Goal: Find contact information: Find contact information

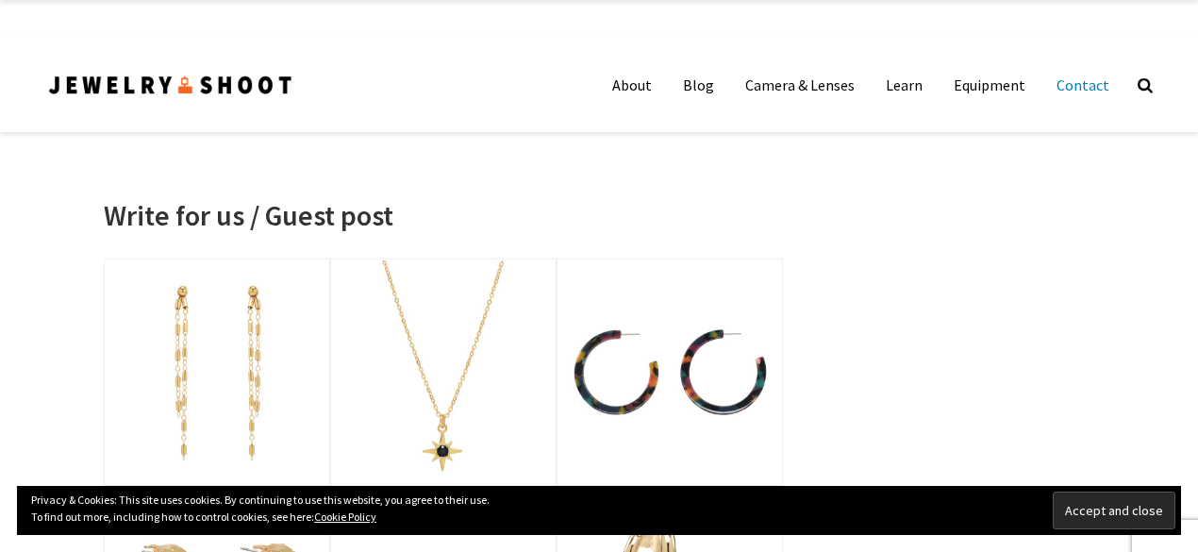
click at [1066, 91] on link "Contact" at bounding box center [1082, 85] width 81 height 38
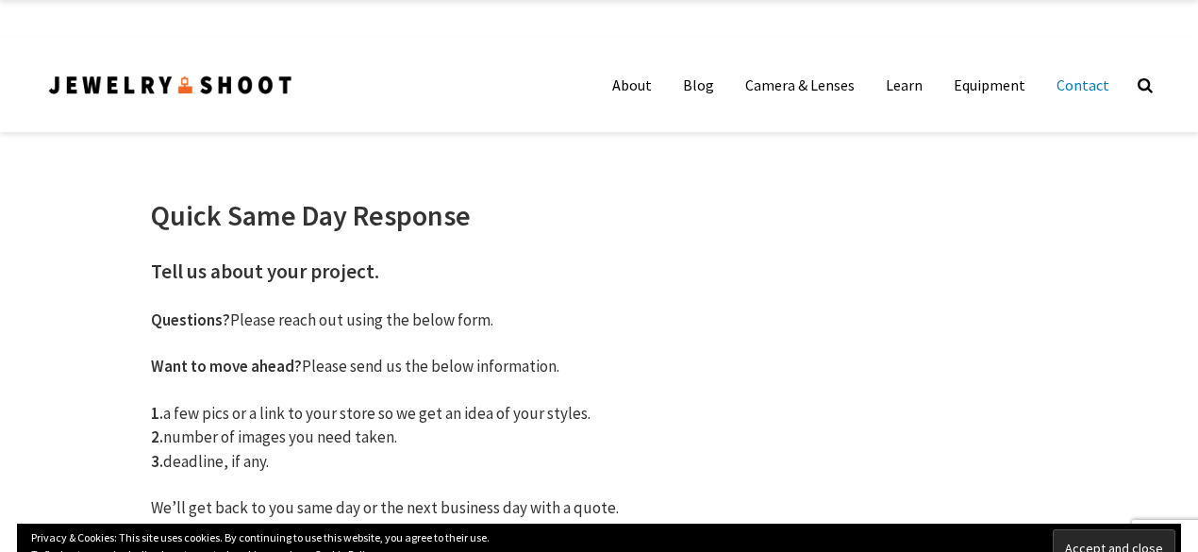
scroll to position [1379, 0]
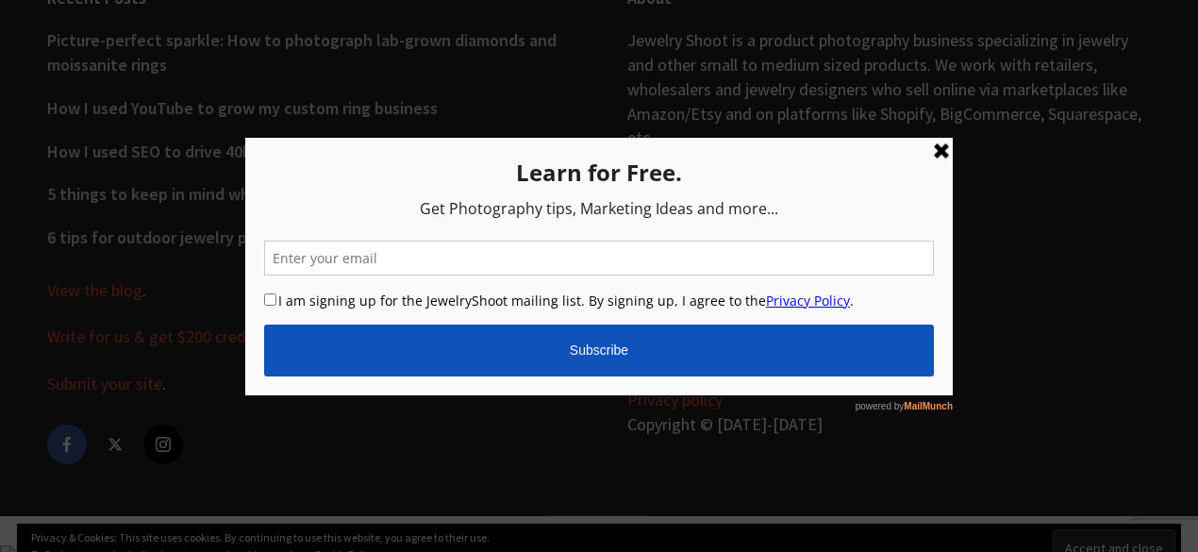
click at [946, 151] on link at bounding box center [941, 150] width 23 height 23
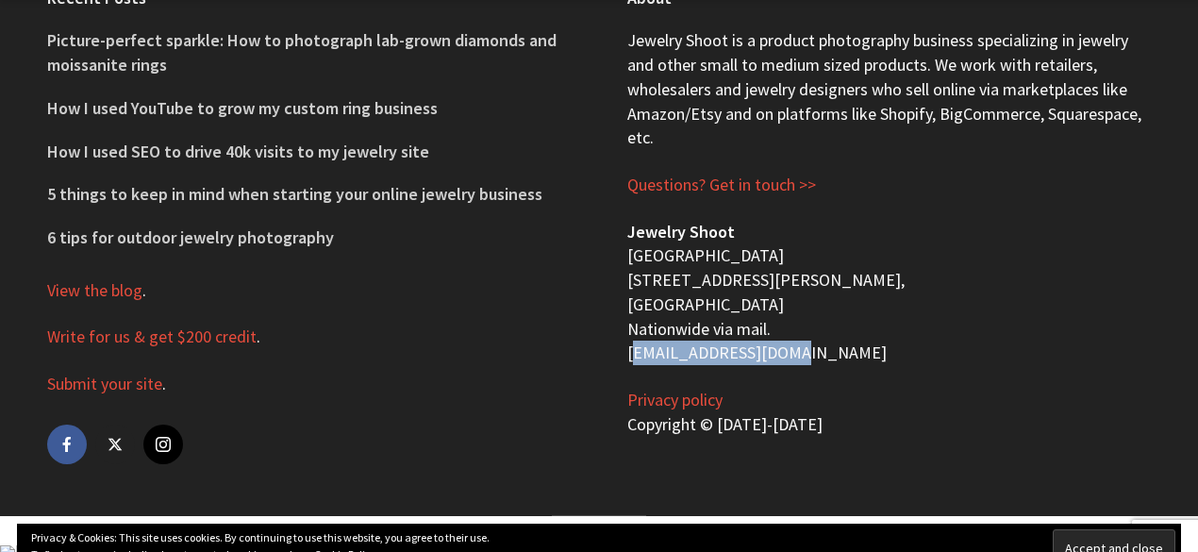
drag, startPoint x: 618, startPoint y: 354, endPoint x: 797, endPoint y: 356, distance: 179.2
click at [797, 356] on div "About Jewelry Shoot is a product photography business specializing in jewelry a…" at bounding box center [889, 227] width 580 height 577
copy p "[EMAIL_ADDRESS][DOMAIN_NAME]"
